Goal: Navigation & Orientation: Find specific page/section

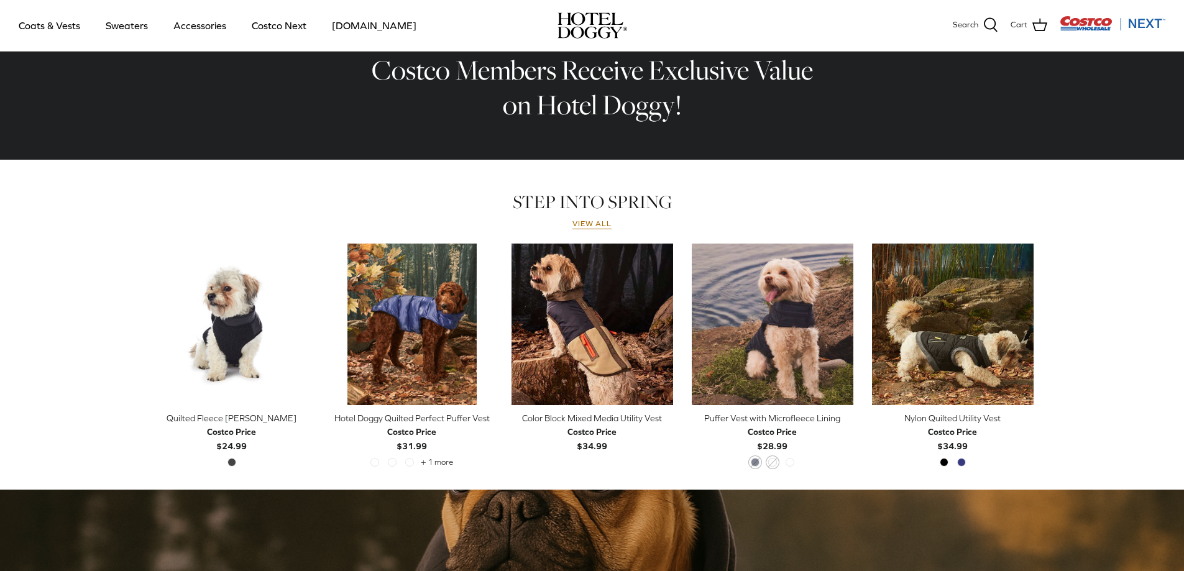
scroll to position [296, 0]
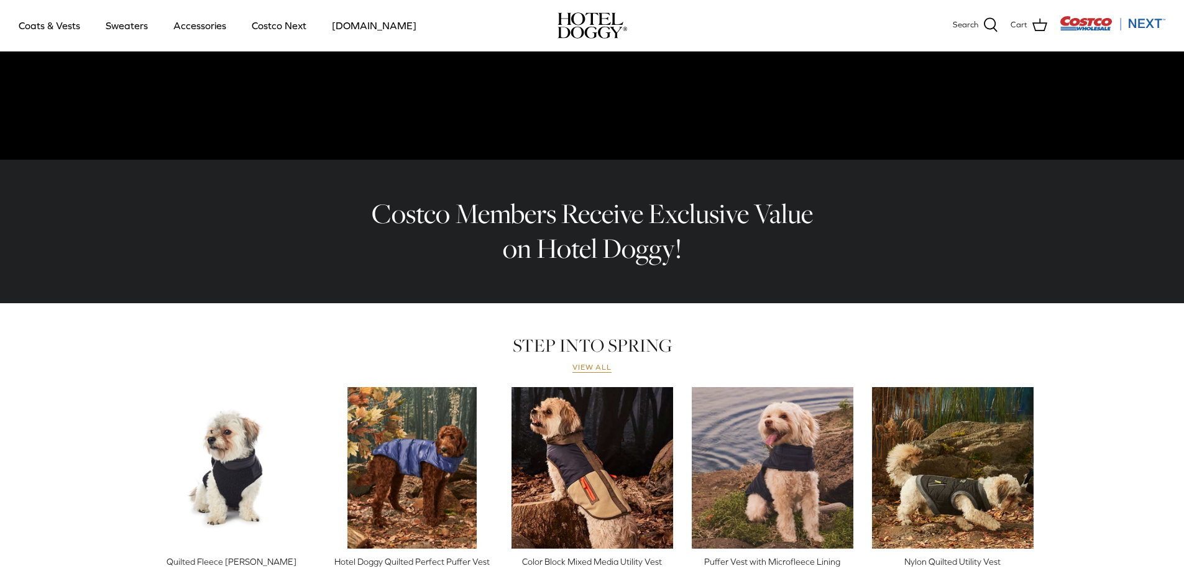
click at [587, 367] on link "View all" at bounding box center [592, 368] width 40 height 10
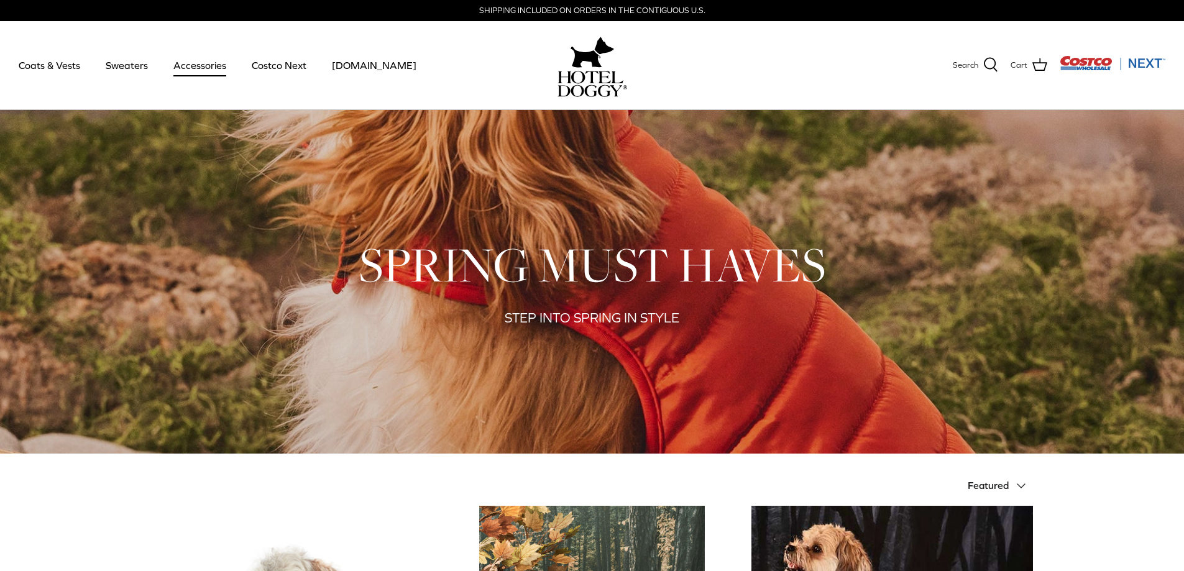
click at [193, 63] on link "Accessories" at bounding box center [199, 65] width 75 height 42
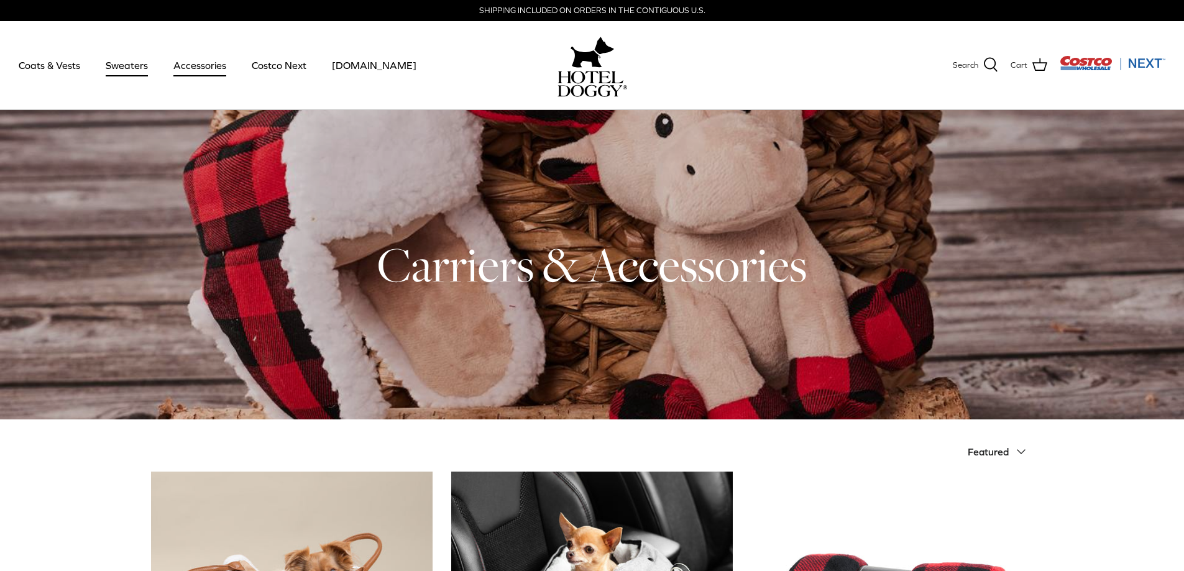
click at [115, 63] on link "Sweaters" at bounding box center [126, 65] width 65 height 42
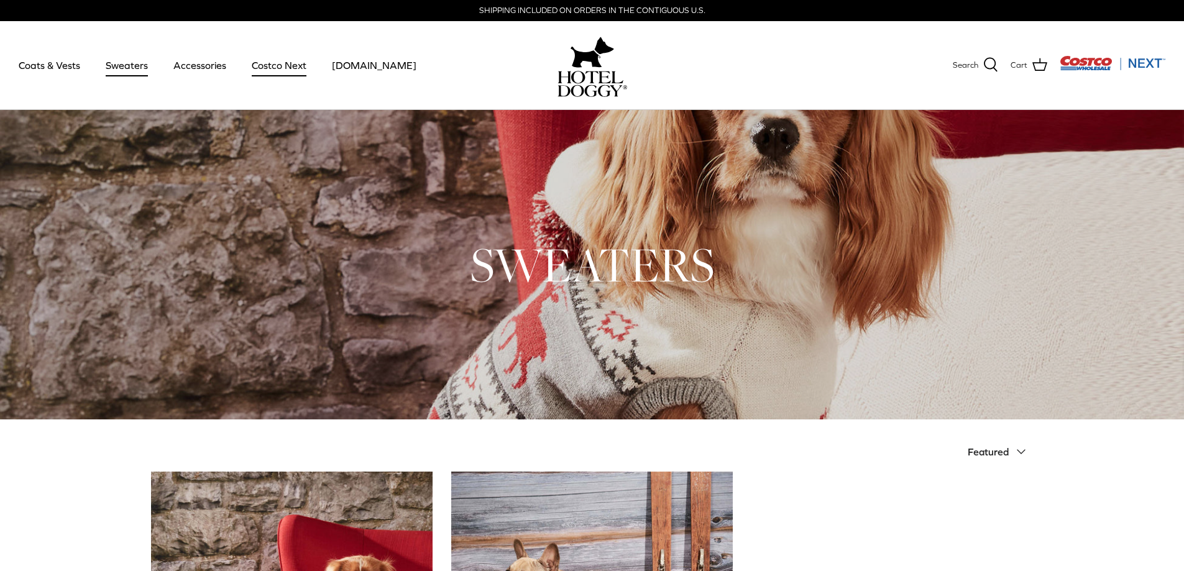
click at [277, 64] on link "Costco Next" at bounding box center [279, 65] width 77 height 42
